Goal: Task Accomplishment & Management: Use online tool/utility

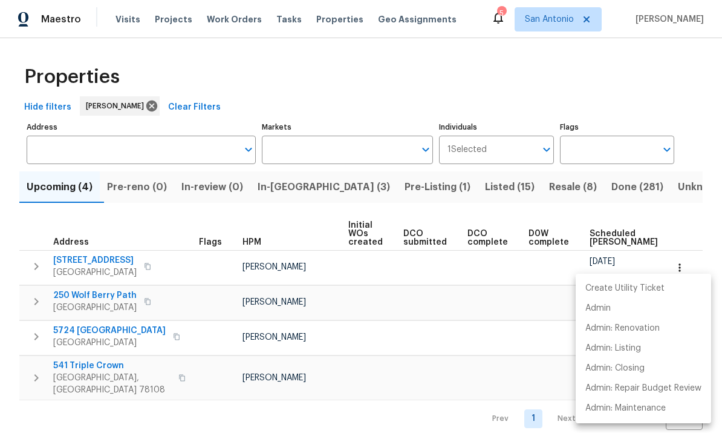
scroll to position [0, 87]
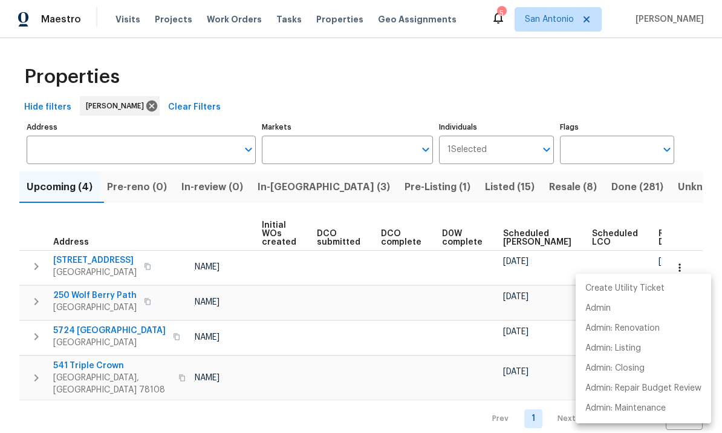
click at [688, 220] on div at bounding box center [361, 216] width 722 height 433
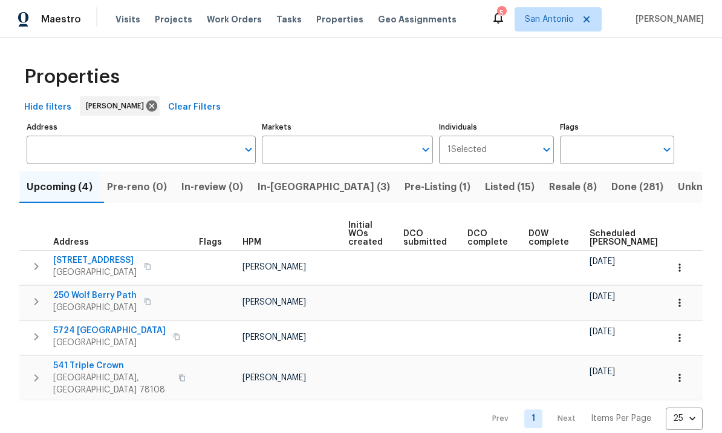
scroll to position [0, 0]
click at [306, 200] on button "In-reno (3)" at bounding box center [323, 186] width 147 height 31
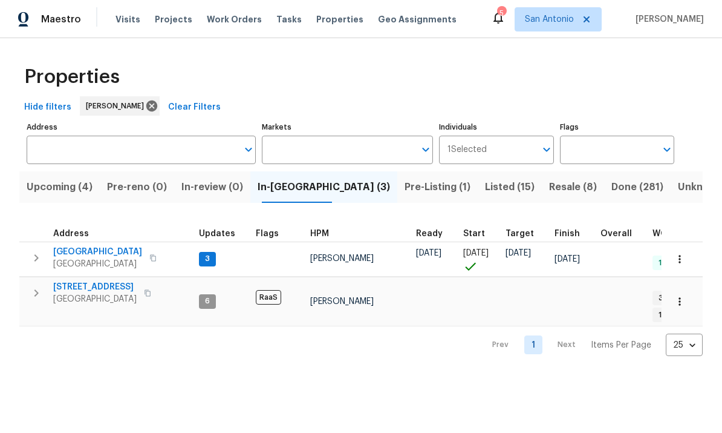
click at [682, 266] on button "button" at bounding box center [680, 259] width 27 height 27
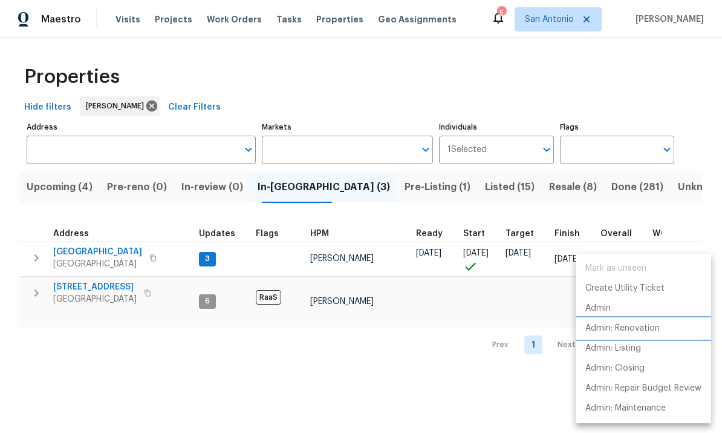
click at [656, 331] on p "Admin: Renovation" at bounding box center [623, 328] width 74 height 13
click at [114, 257] on div at bounding box center [361, 216] width 722 height 433
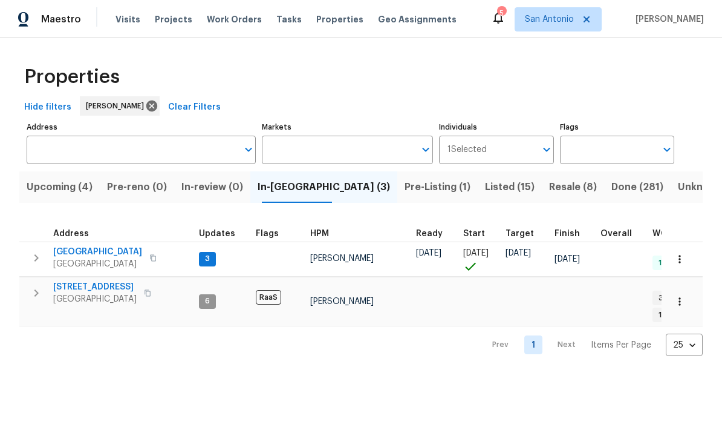
click at [117, 258] on span "Buda, TX 78610" at bounding box center [97, 264] width 89 height 12
click at [119, 251] on span "124 Blossom Valley Strm" at bounding box center [97, 252] width 89 height 12
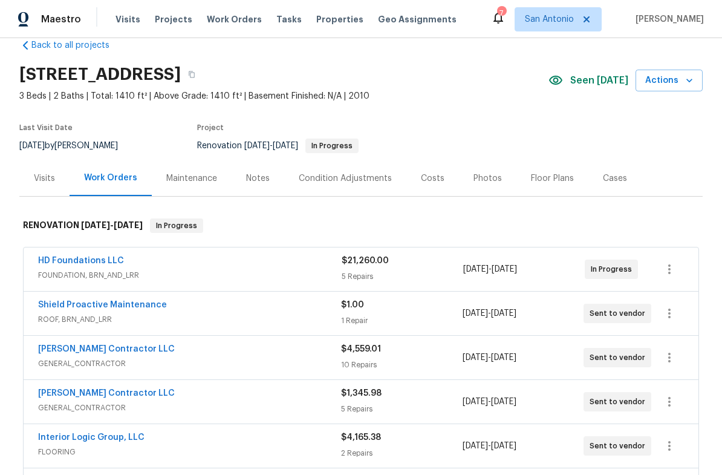
scroll to position [21, 0]
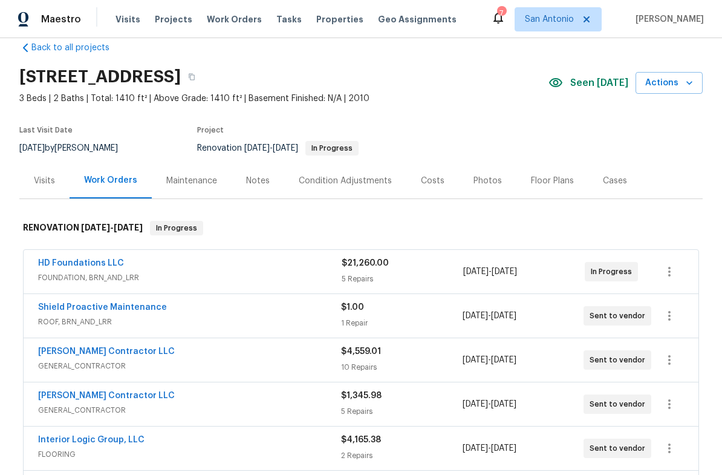
click at [438, 181] on div "Costs" at bounding box center [433, 181] width 24 height 12
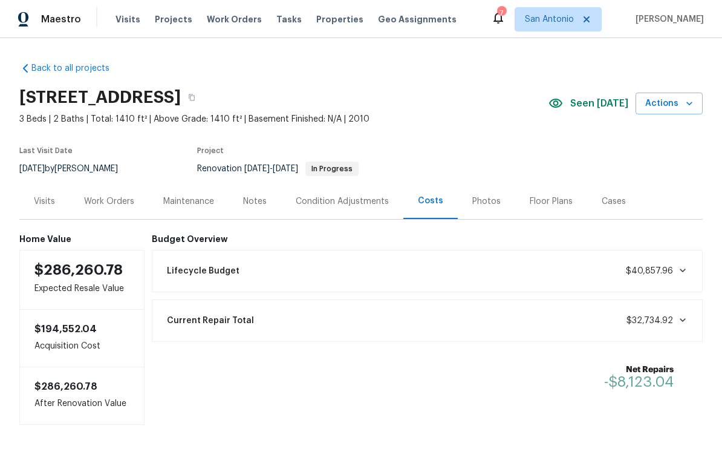
click at [121, 199] on div "Work Orders" at bounding box center [109, 201] width 50 height 12
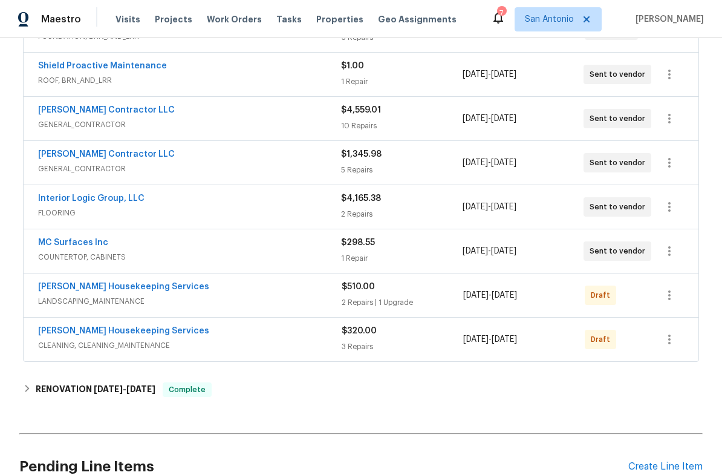
scroll to position [262, 0]
click at [139, 278] on div "Arelis Housekeeping Services LANDSCAPING_MAINTENANCE $510.00 2 Repairs | 1 Upgr…" at bounding box center [361, 295] width 675 height 44
click at [142, 290] on link "[PERSON_NAME] Housekeeping Services" at bounding box center [123, 287] width 171 height 8
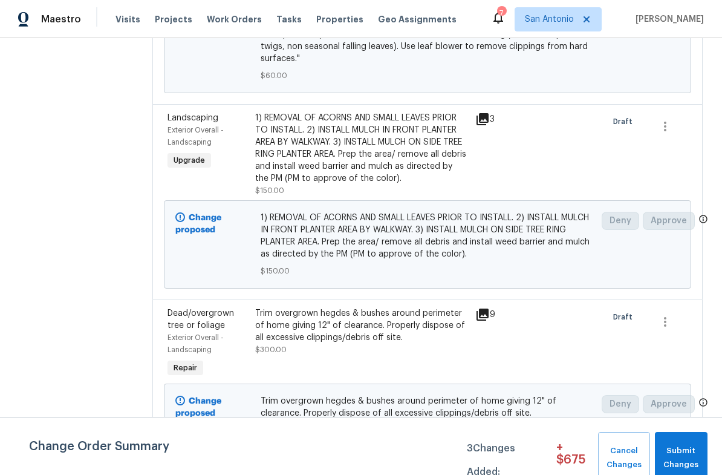
scroll to position [347, 0]
click at [266, 163] on div "1) REMOVAL OF ACORNS AND SMALL LEAVES PRIOR TO INSTALL. 2) INSTALL MULCH IN FRO…" at bounding box center [361, 149] width 212 height 73
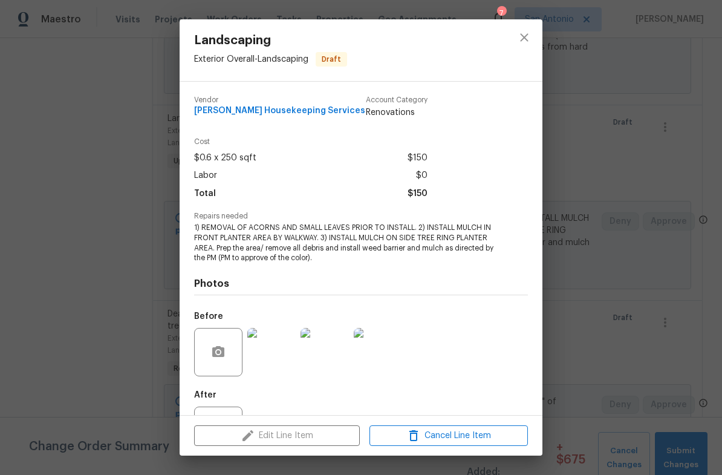
scroll to position [-1, 0]
click at [529, 41] on icon "close" at bounding box center [524, 37] width 15 height 15
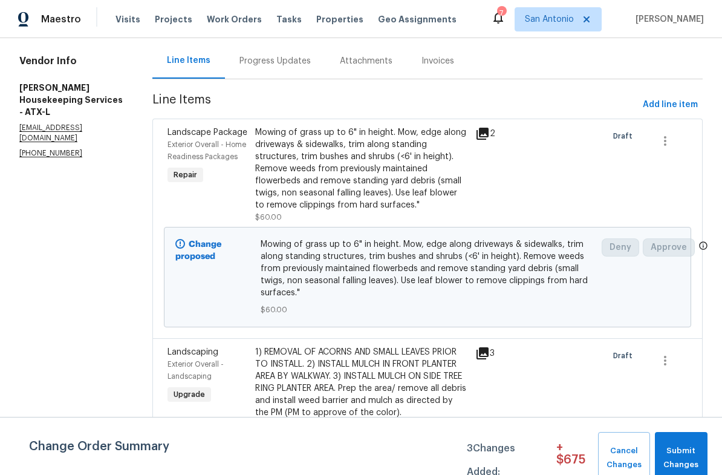
scroll to position [76, 0]
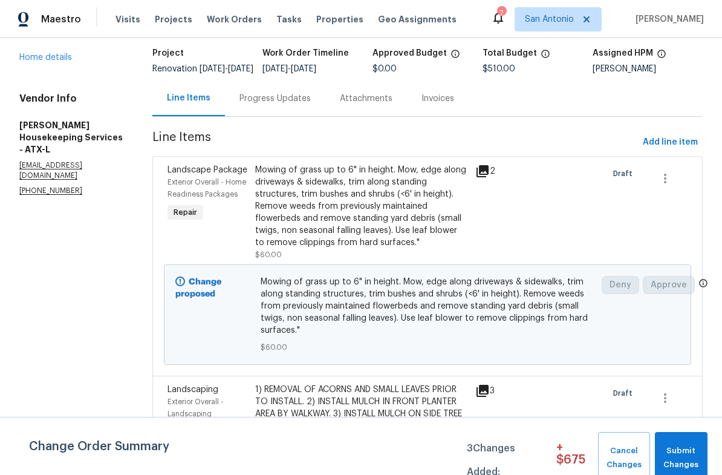
click at [66, 62] on link "Home details" at bounding box center [45, 57] width 53 height 8
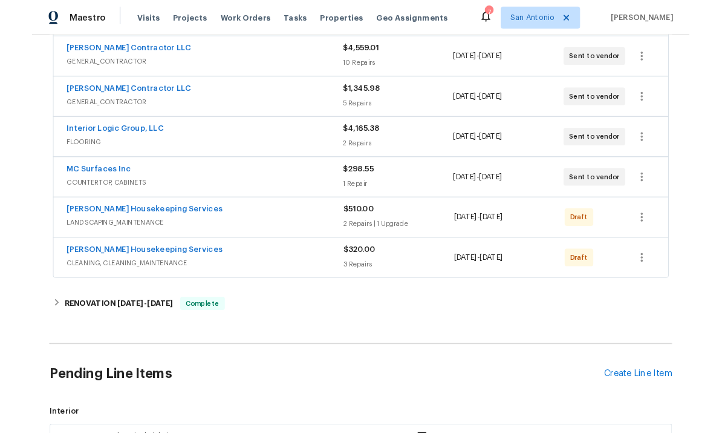
scroll to position [338, 0]
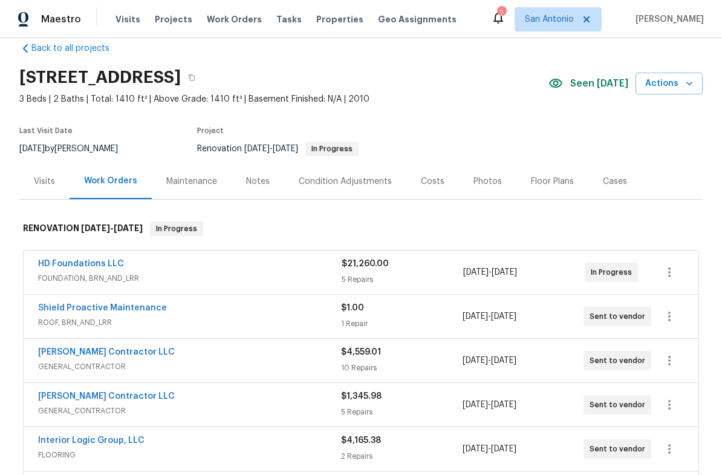
scroll to position [17, 0]
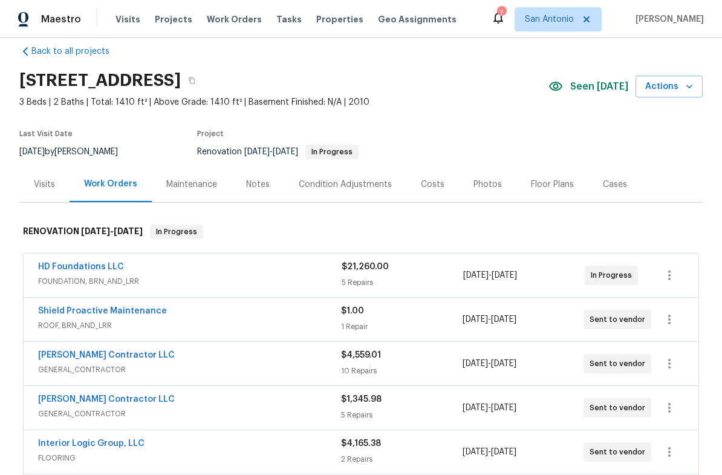
click at [261, 191] on div "Notes" at bounding box center [258, 184] width 53 height 36
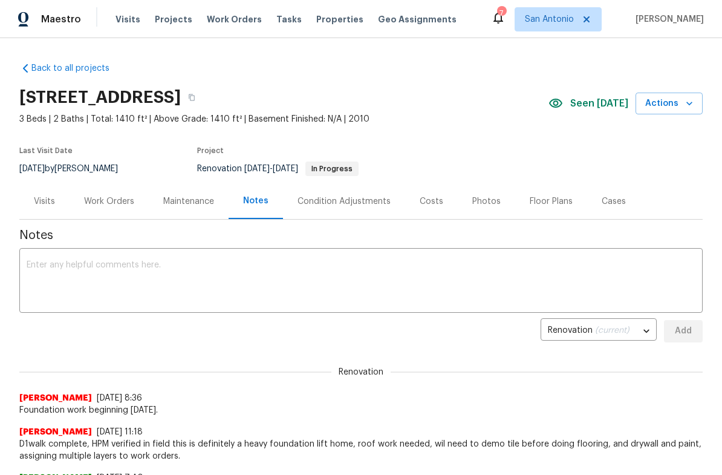
click at [283, 278] on textarea at bounding box center [361, 282] width 669 height 42
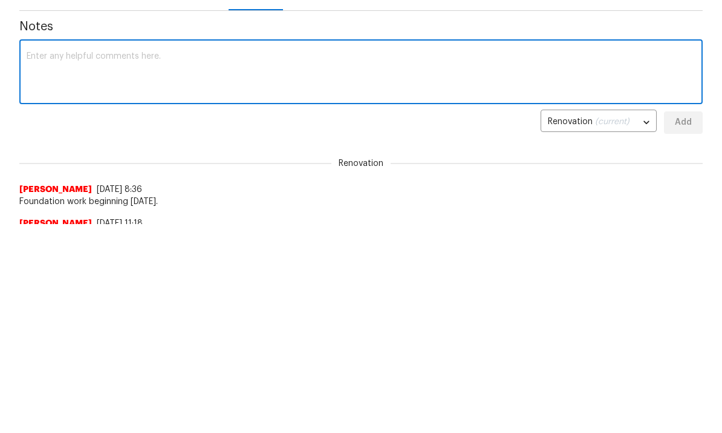
type textarea "S"
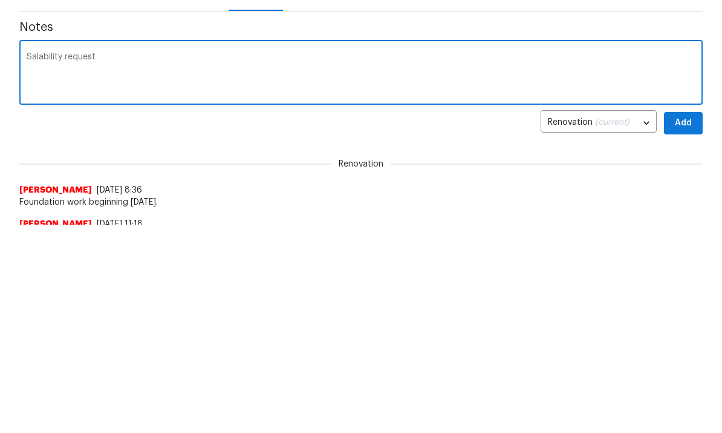
click at [110, 62] on textarea "Salability request" at bounding box center [361, 74] width 669 height 42
paste textarea "[URL][DOMAIN_NAME]"
click at [96, 84] on textarea "Salability request [URL][DOMAIN_NAME] Schedule as follows: Foundation now - [DA…" at bounding box center [361, 74] width 669 height 42
click at [27, 85] on textarea "Salability request [URL][DOMAIN_NAME] Schedule as follows: Foundation now - [DA…" at bounding box center [361, 74] width 669 height 42
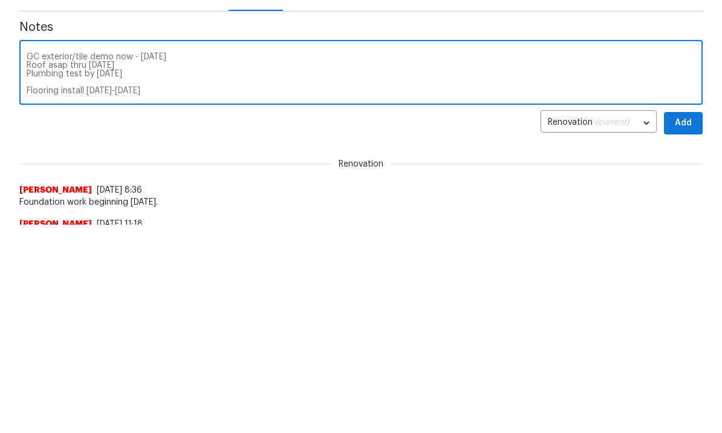
click at [24, 81] on div "Salability request [URL][DOMAIN_NAME] Schedule as follows: Foundation now - [DA…" at bounding box center [361, 74] width 684 height 62
click at [51, 82] on textarea "Salability request [URL][DOMAIN_NAME] Schedule as follows: Foundation now - [DA…" at bounding box center [361, 74] width 669 height 42
click at [130, 91] on textarea "Salability request [URL][DOMAIN_NAME] Schedule as follows: Foundation now - [DA…" at bounding box center [361, 74] width 669 height 42
click at [133, 89] on textarea "Salability request [URL][DOMAIN_NAME] Schedule as follows: Foundation now - [DA…" at bounding box center [361, 74] width 669 height 42
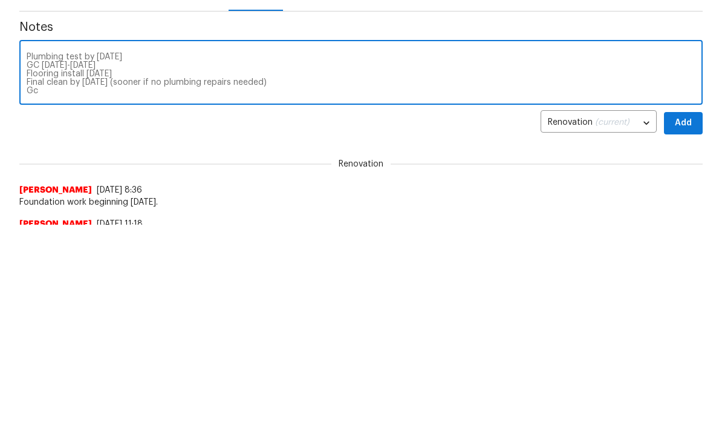
click at [60, 91] on textarea "Salability request [URL][DOMAIN_NAME] Schedule as follows: Foundation now - [DA…" at bounding box center [361, 74] width 669 height 42
type textarea "Salability request [URL][DOMAIN_NAME] Schedule as follows: Foundation now - [DA…"
click at [687, 124] on span "Add" at bounding box center [683, 123] width 19 height 15
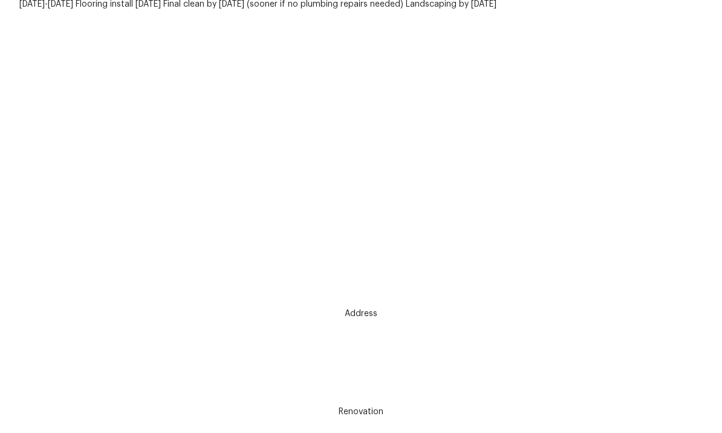
scroll to position [670, 0]
